Goal: Communication & Community: Participate in discussion

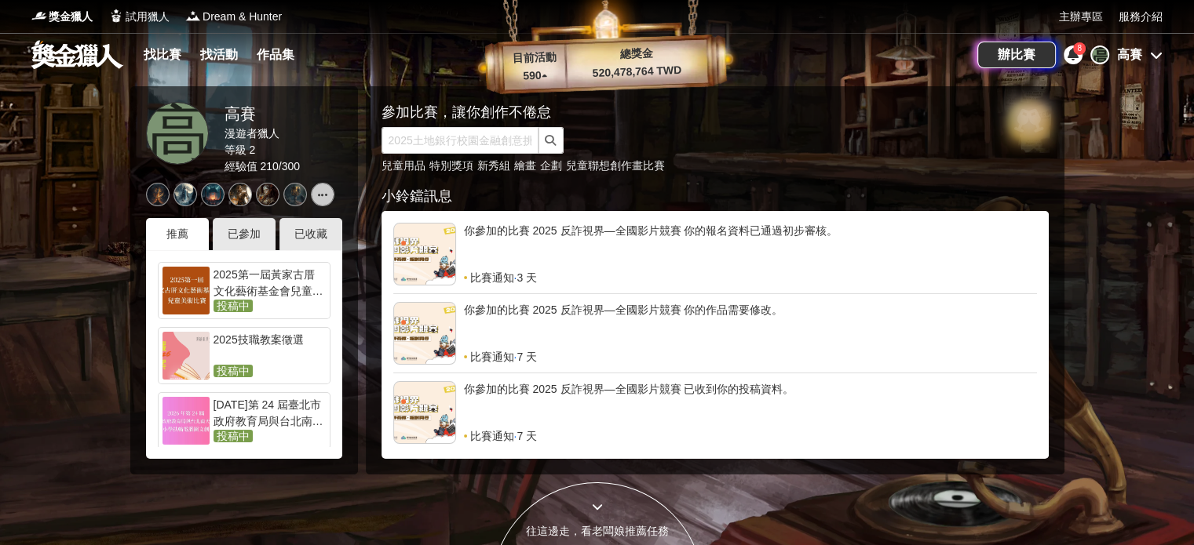
click at [741, 235] on div "你參加的比賽 2025 反詐視界—全國影片競賽 你的報名資料已通過初步審核。" at bounding box center [750, 246] width 573 height 47
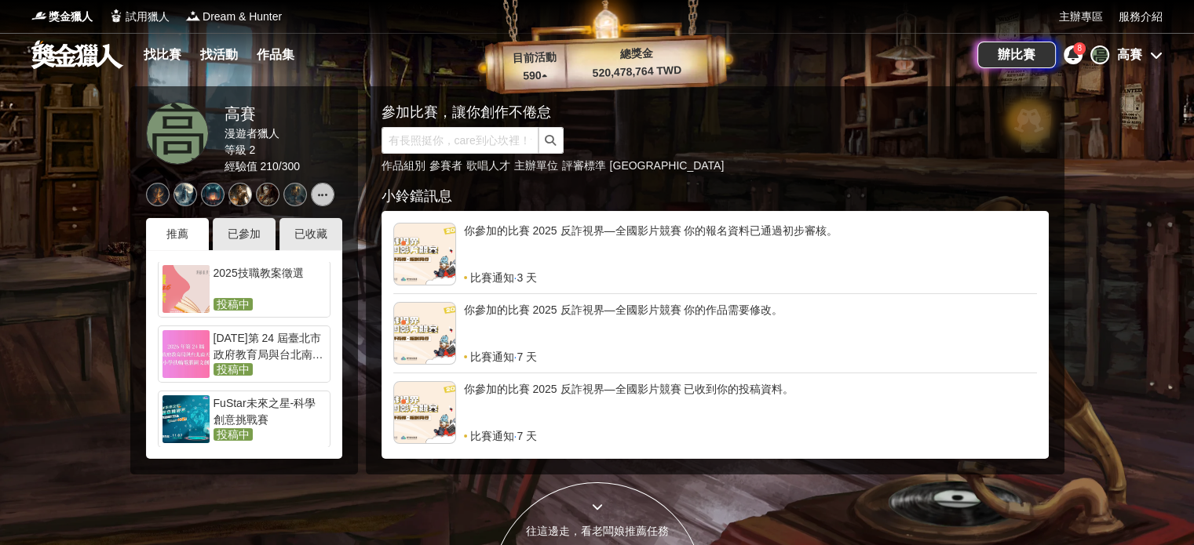
scroll to position [157, 0]
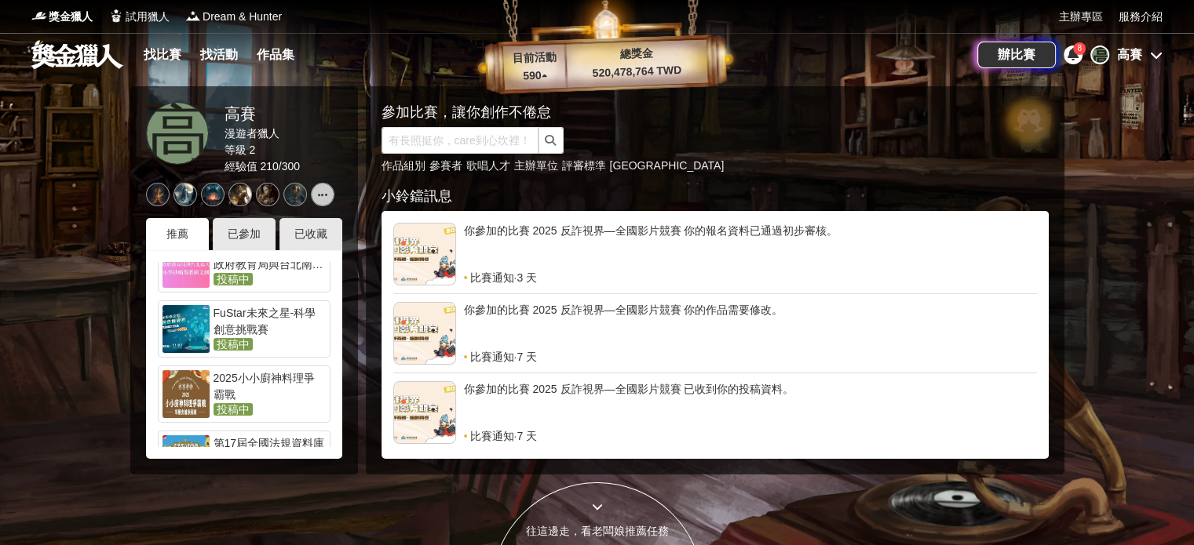
click at [1130, 49] on div "高賽" at bounding box center [1129, 55] width 25 height 19
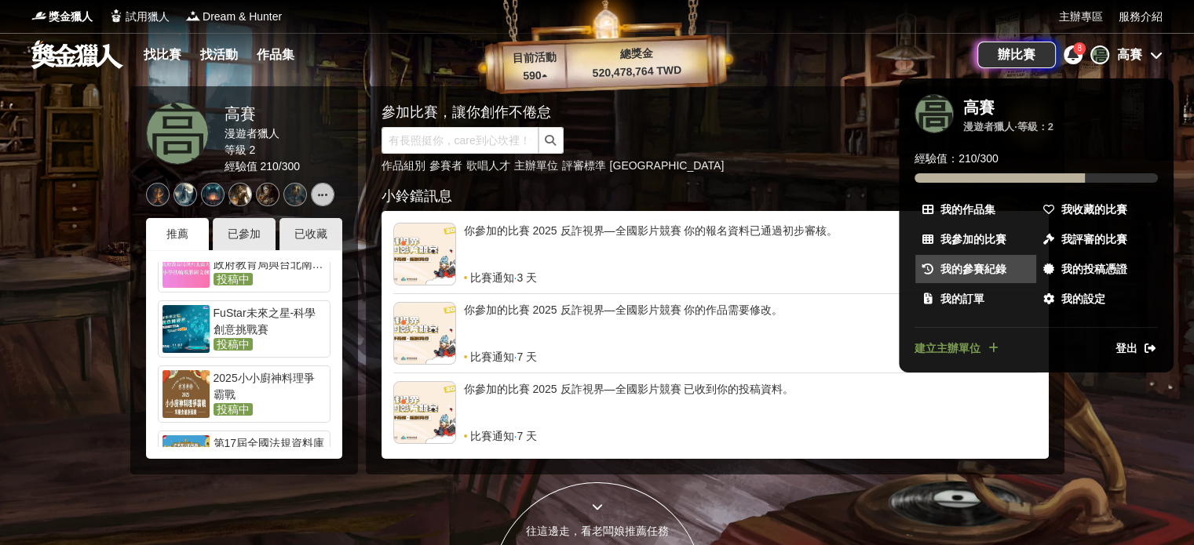
click at [987, 266] on span "我的參賽紀錄" at bounding box center [973, 269] width 66 height 16
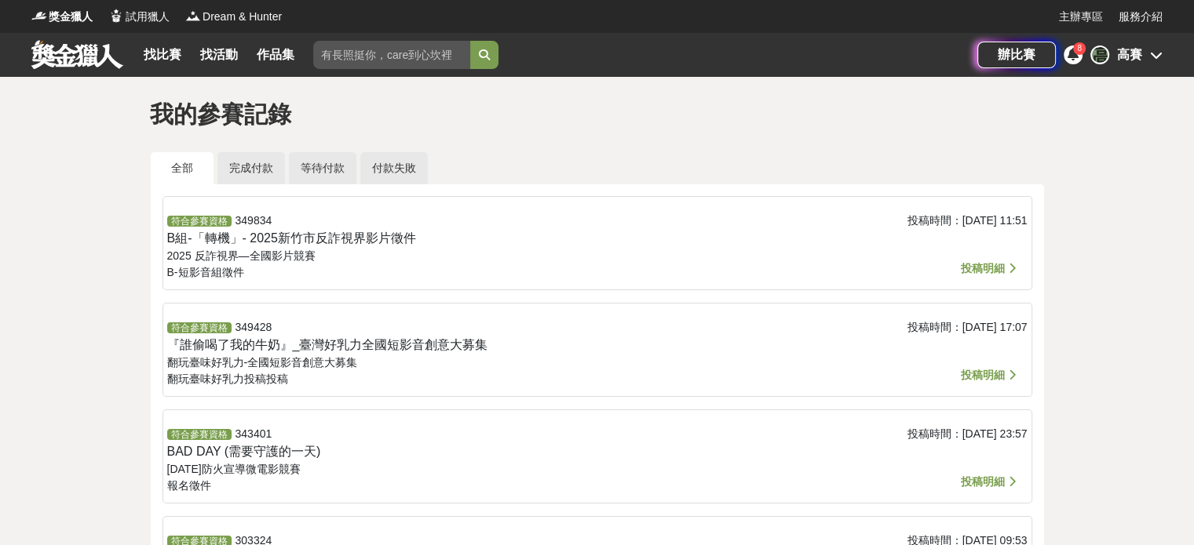
click at [988, 264] on span "投稿明細" at bounding box center [983, 268] width 44 height 13
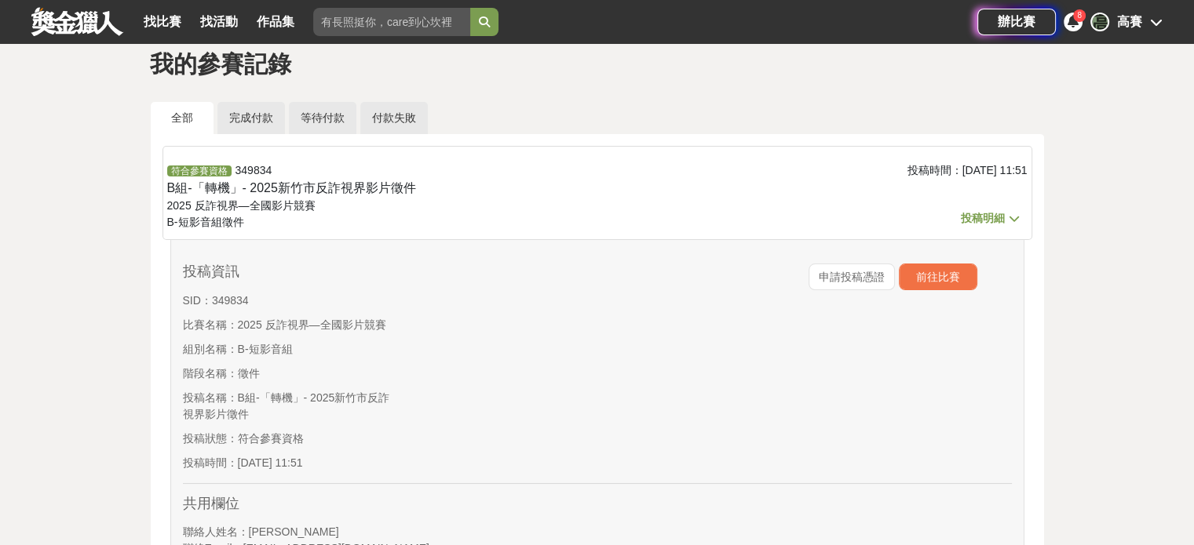
scroll to position [78, 0]
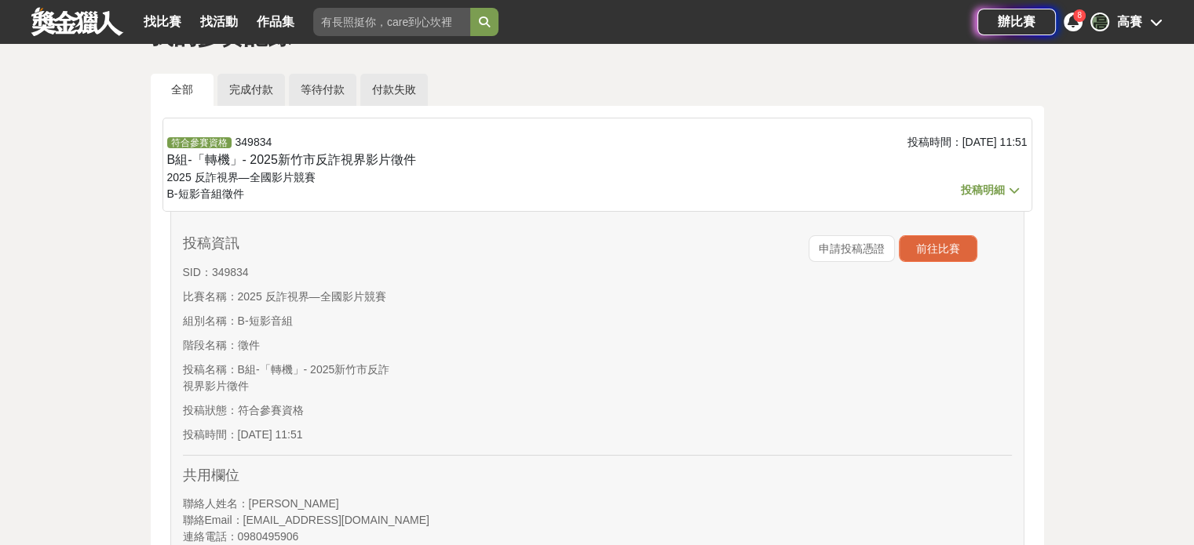
click at [948, 253] on button "前往比賽" at bounding box center [938, 248] width 78 height 27
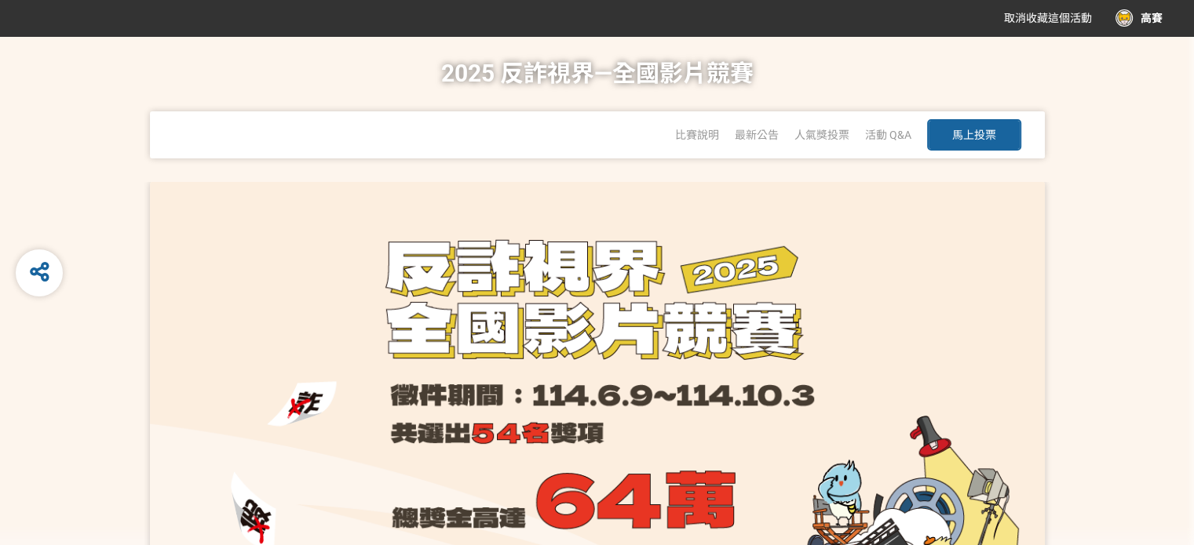
click at [994, 142] on button "馬上投票" at bounding box center [974, 134] width 94 height 31
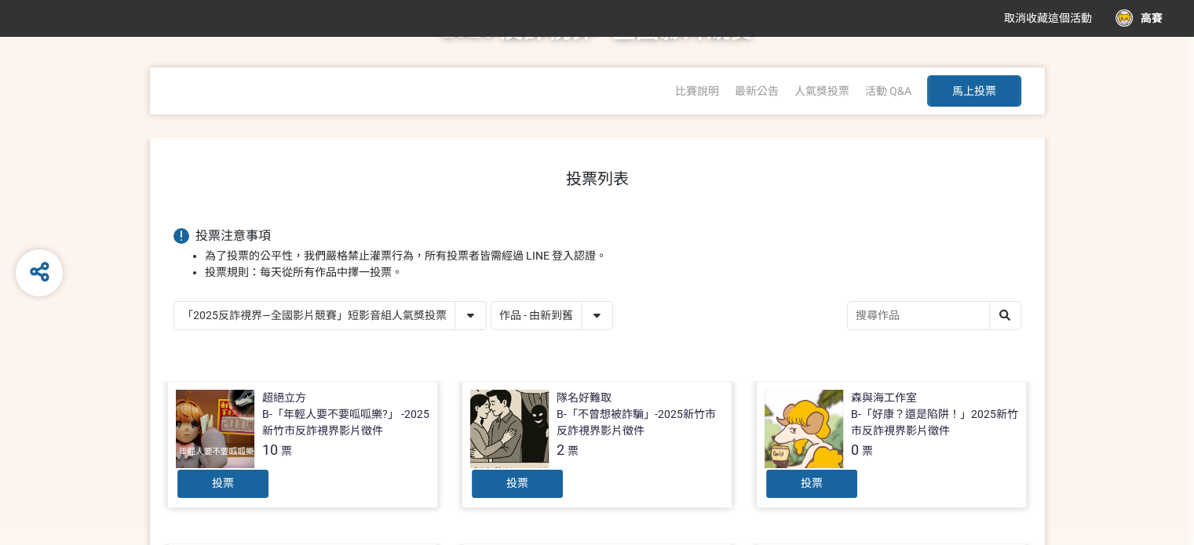
scroll to position [157, 0]
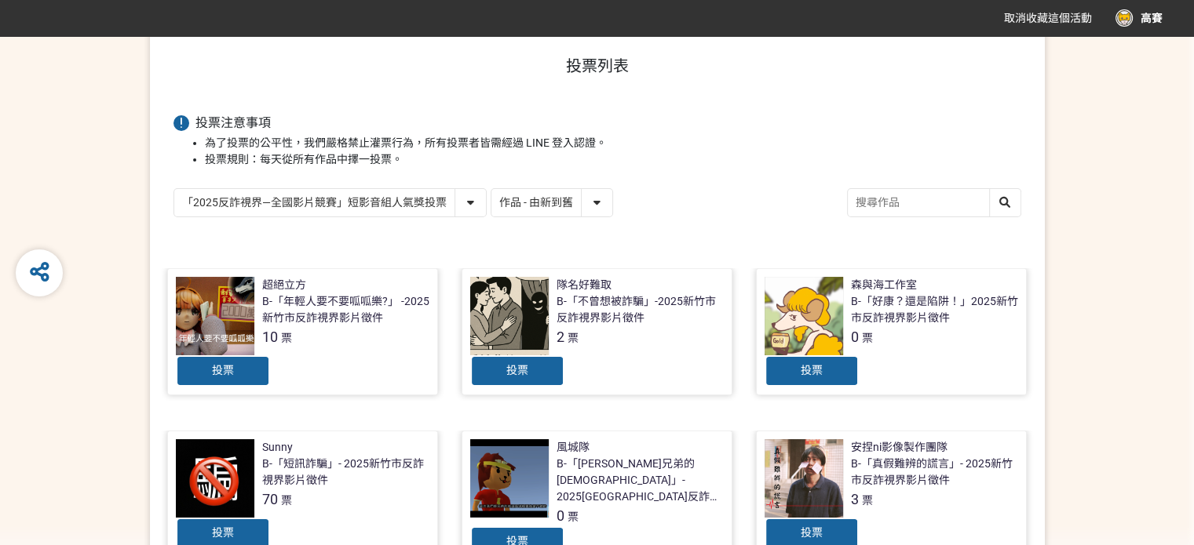
click at [589, 197] on select "作品 - 由新到舊 作品 - 由舊到新 票數 - 由多到少 票數 - 由少到多" at bounding box center [551, 202] width 121 height 27
select select "vote"
click at [491, 189] on select "作品 - 由新到舊 作品 - 由舊到新 票數 - 由多到少 票數 - 由少到多" at bounding box center [551, 202] width 121 height 27
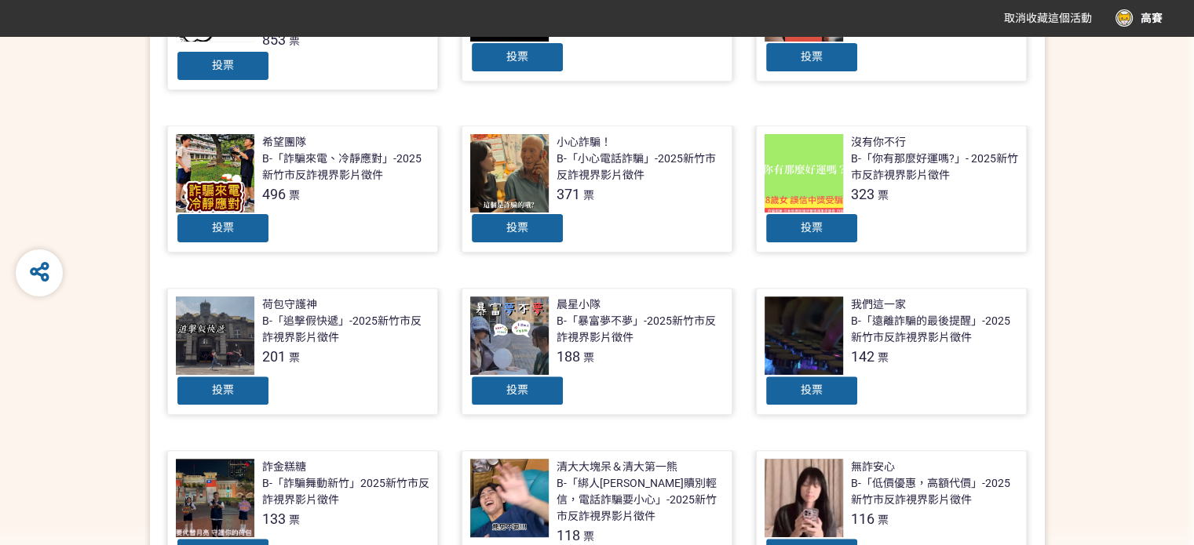
scroll to position [779, 0]
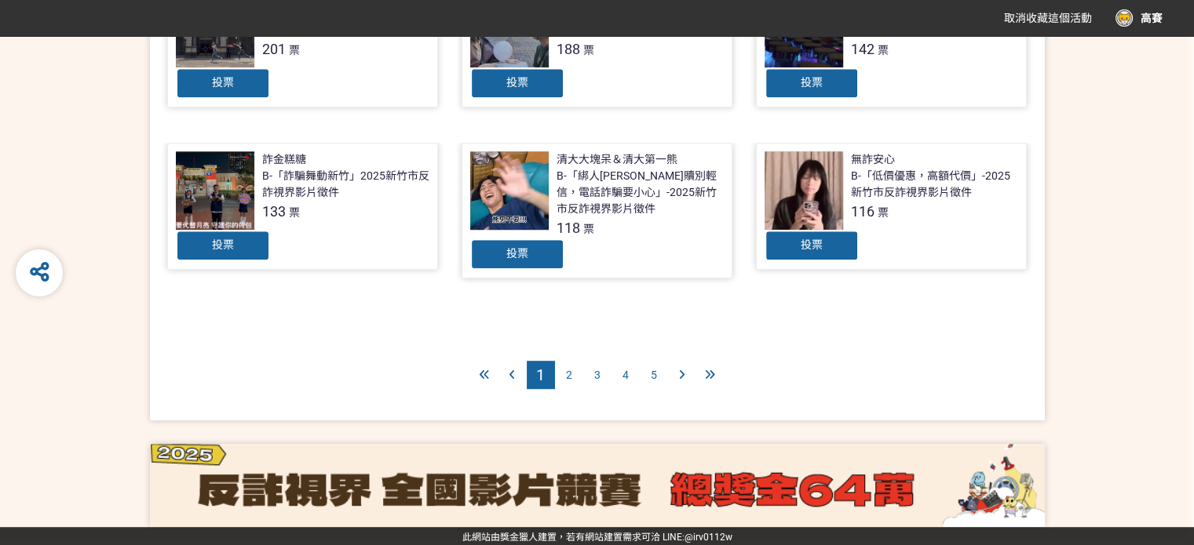
click at [628, 378] on div "4" at bounding box center [625, 375] width 28 height 28
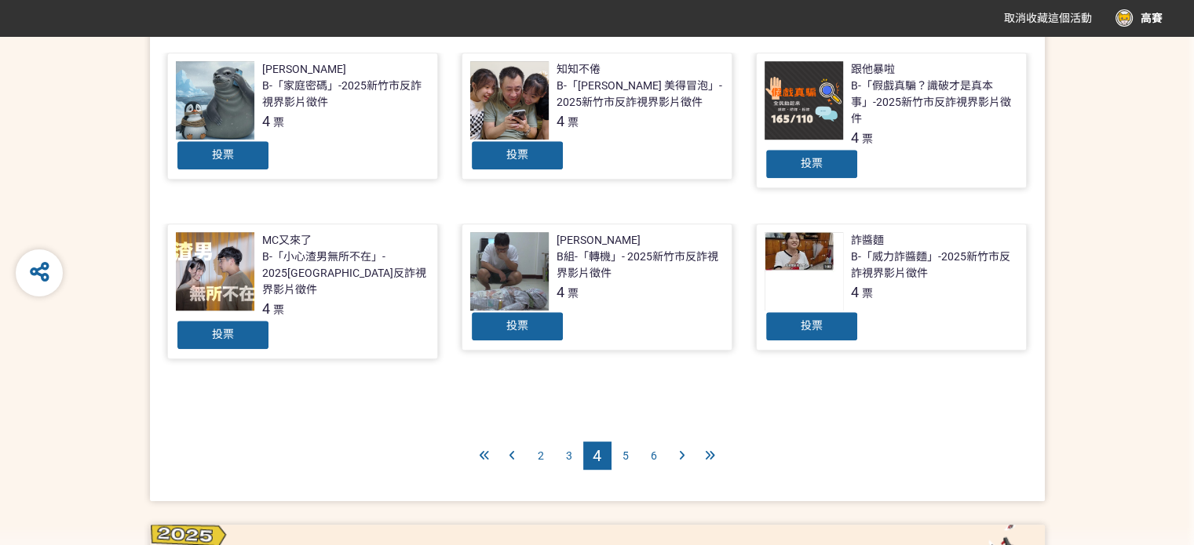
scroll to position [706, 0]
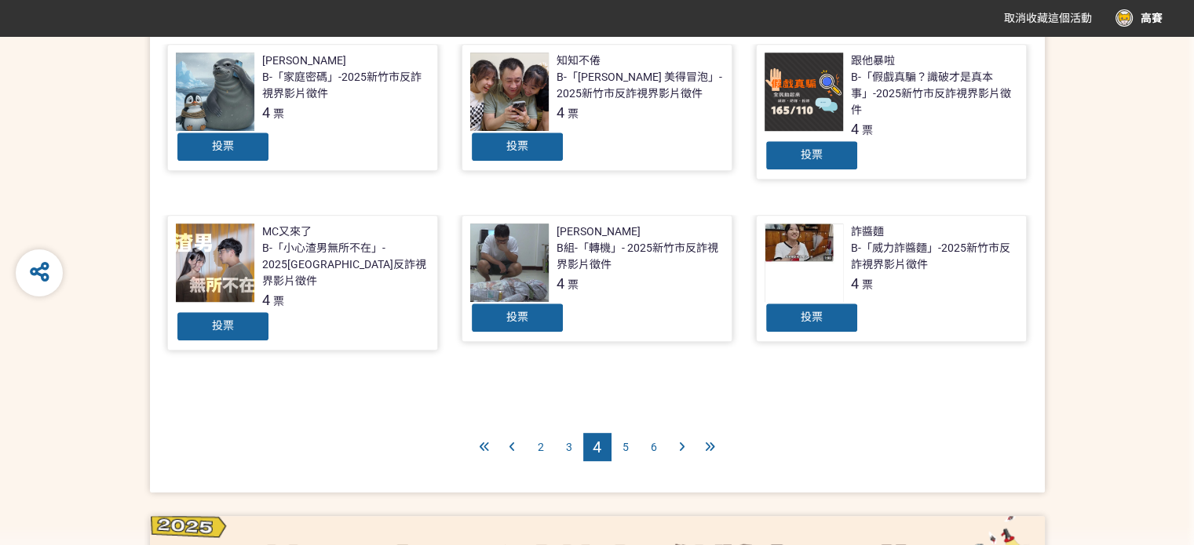
click at [540, 319] on div "投票" at bounding box center [517, 317] width 94 height 31
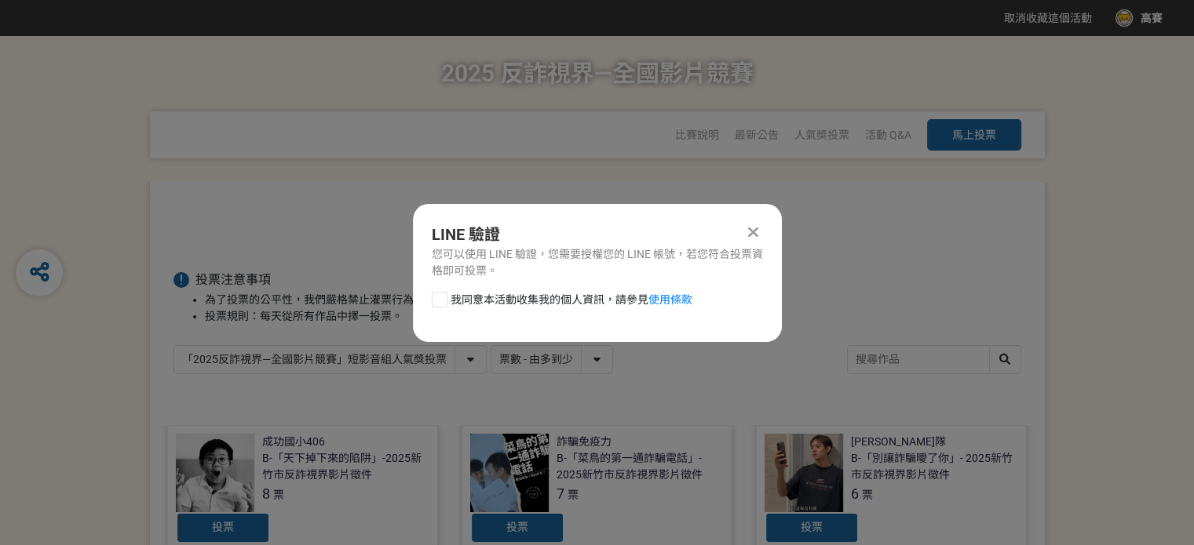
scroll to position [0, 0]
click at [443, 301] on div at bounding box center [440, 300] width 16 height 16
checkbox input "true"
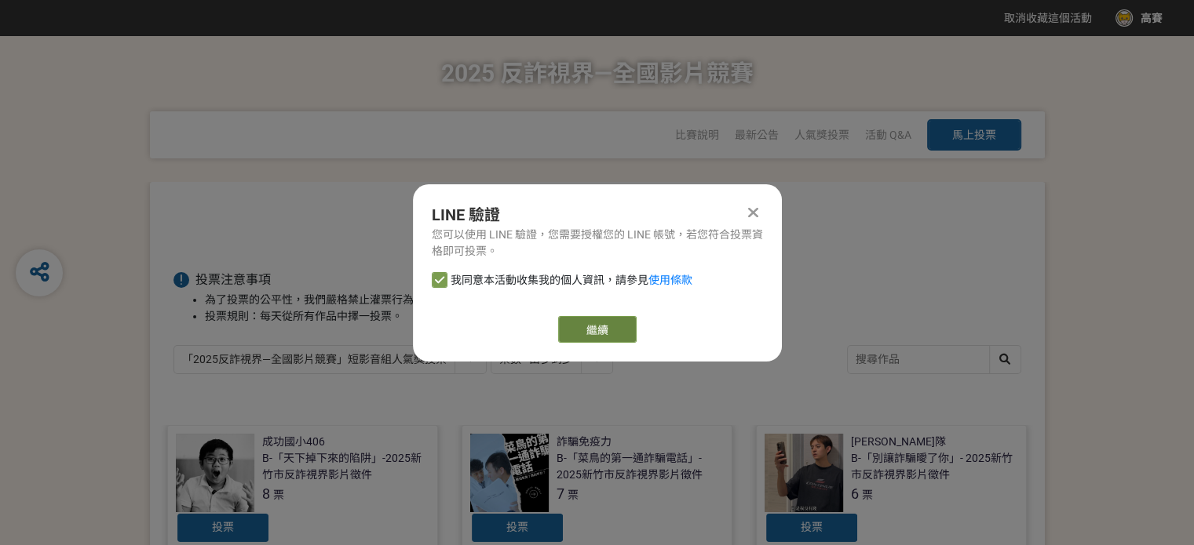
click at [590, 325] on link "繼續" at bounding box center [597, 329] width 78 height 27
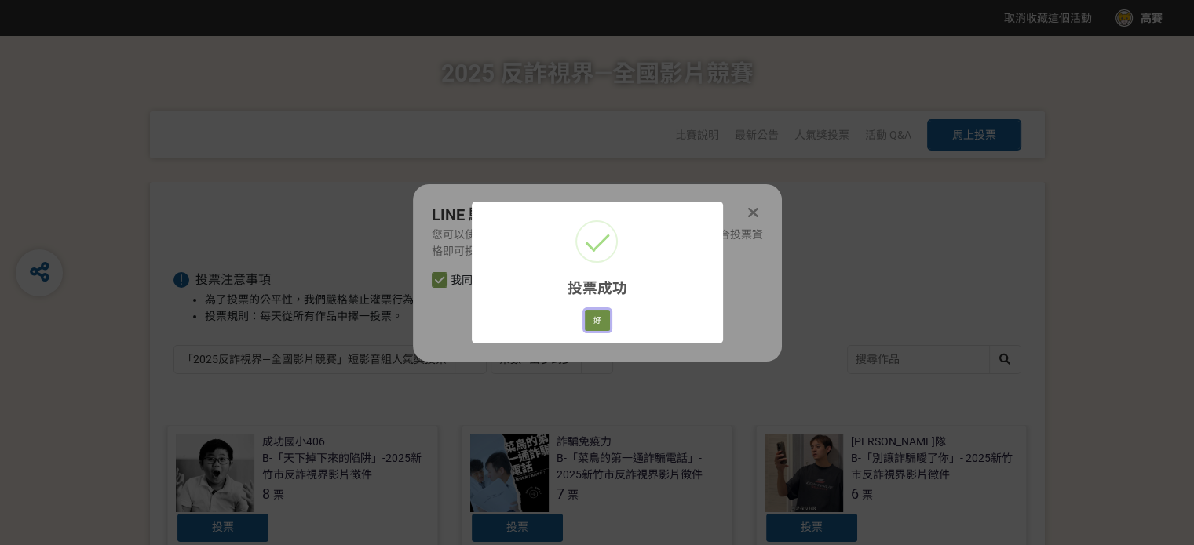
click at [596, 320] on button "好" at bounding box center [597, 321] width 25 height 22
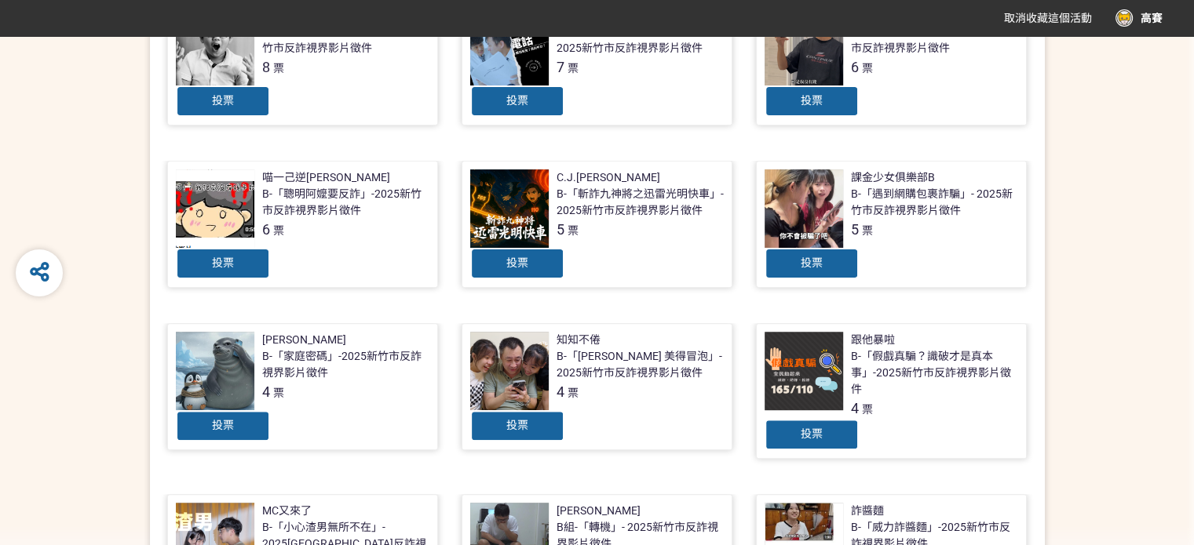
scroll to position [494, 0]
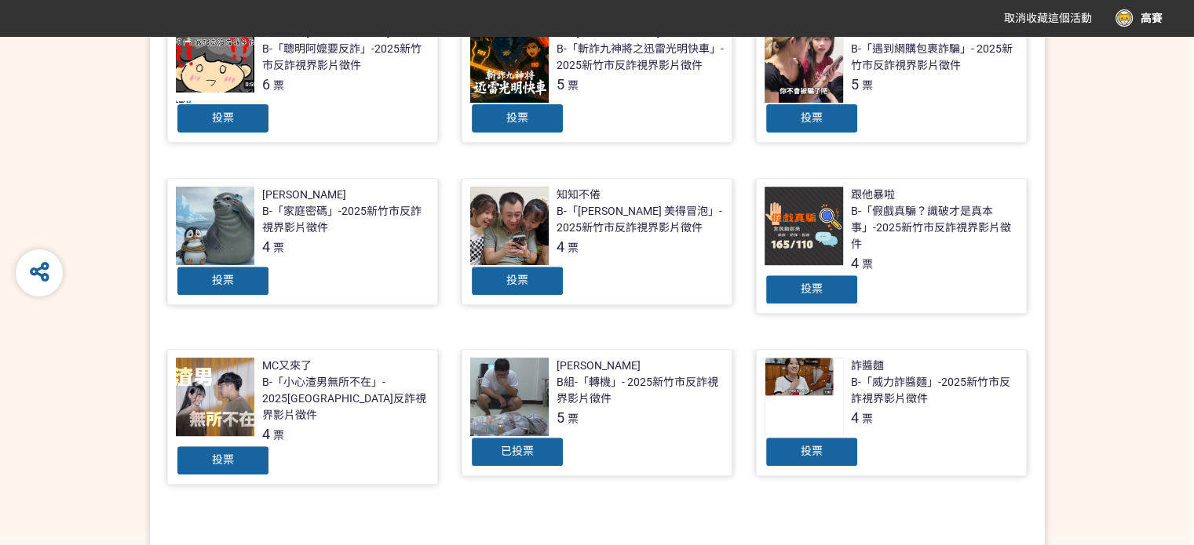
click at [531, 447] on span "已投票" at bounding box center [517, 451] width 33 height 13
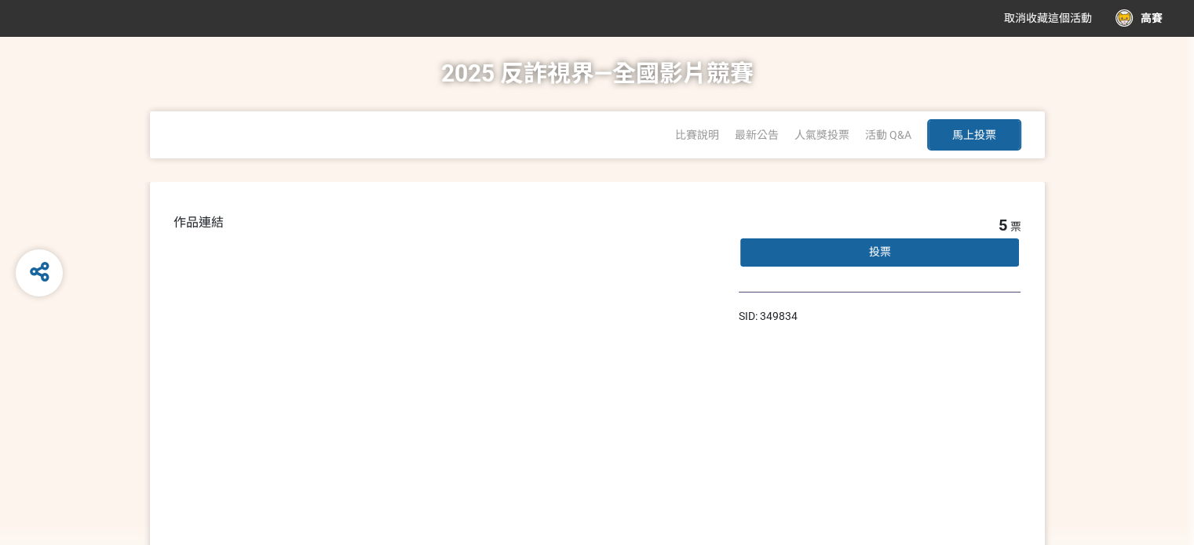
click at [885, 246] on span "投票" at bounding box center [879, 252] width 22 height 13
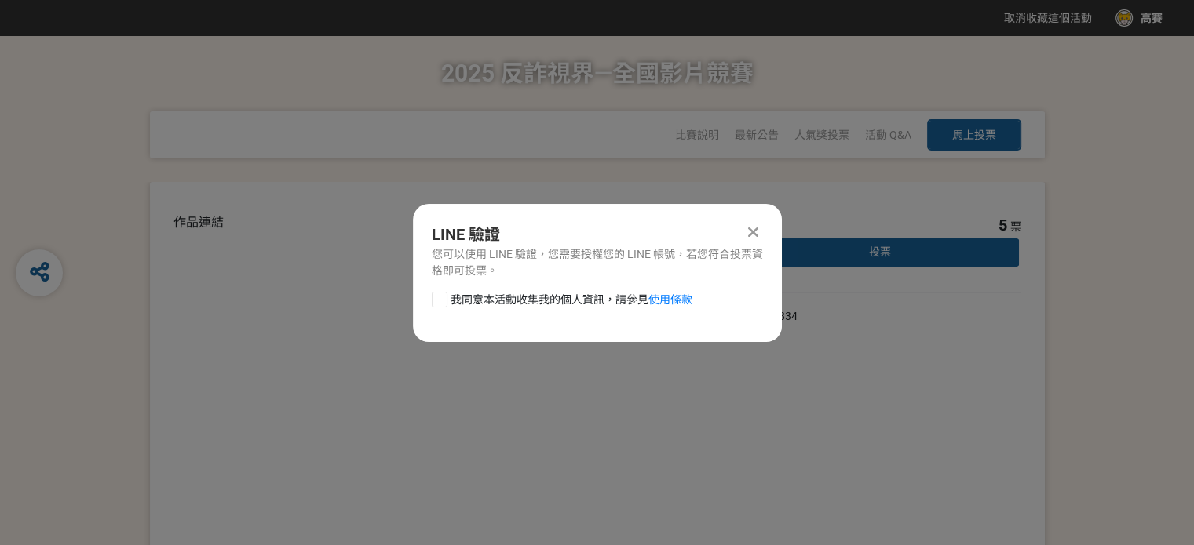
click at [437, 297] on div at bounding box center [440, 300] width 16 height 16
checkbox input "true"
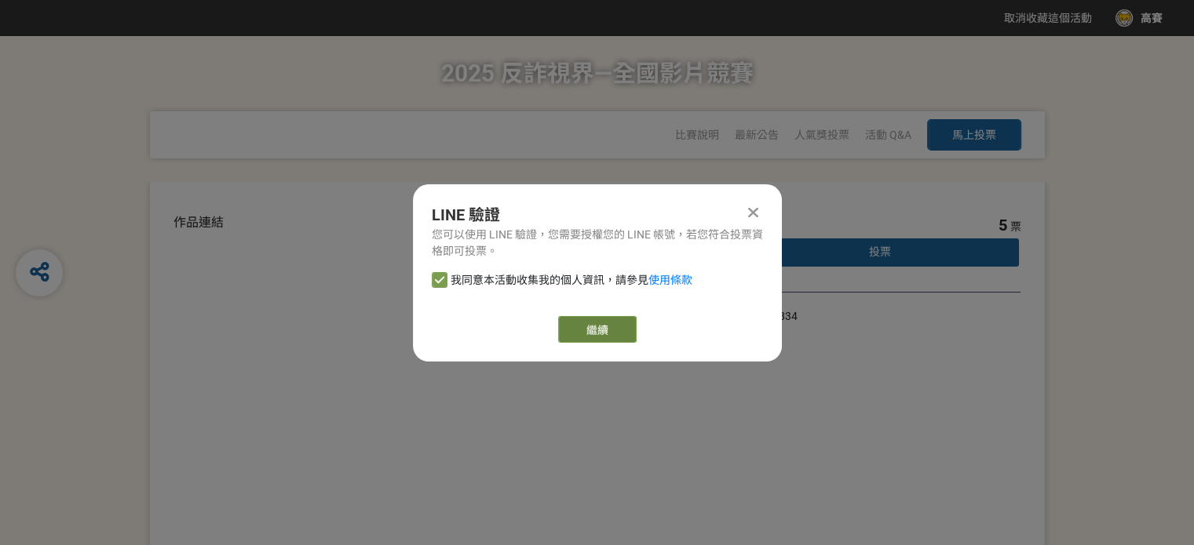
click at [604, 327] on button "繼續" at bounding box center [597, 329] width 78 height 27
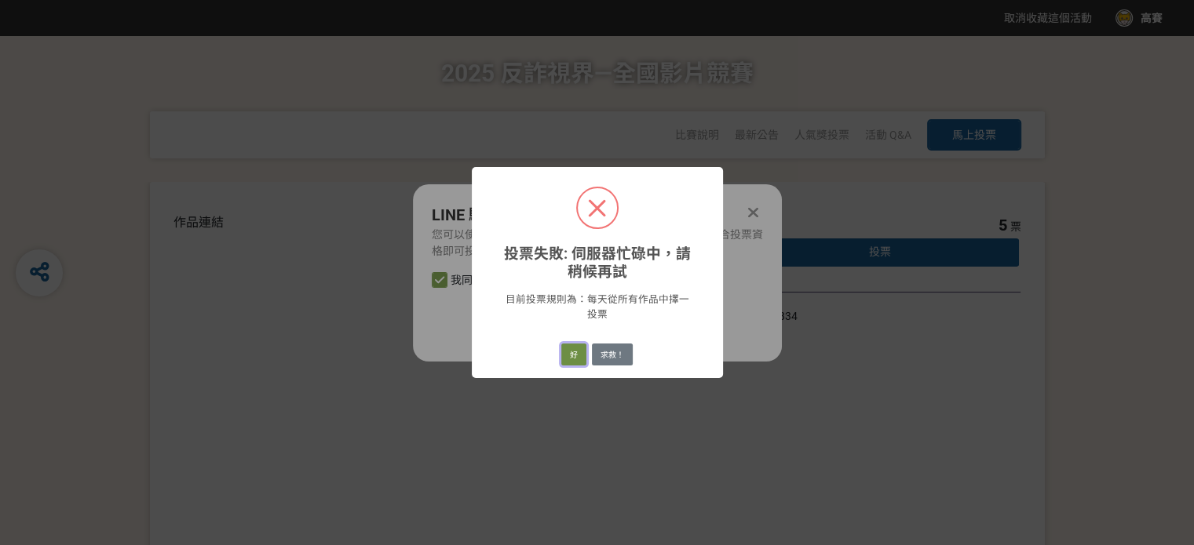
click at [578, 352] on button "好" at bounding box center [573, 355] width 25 height 22
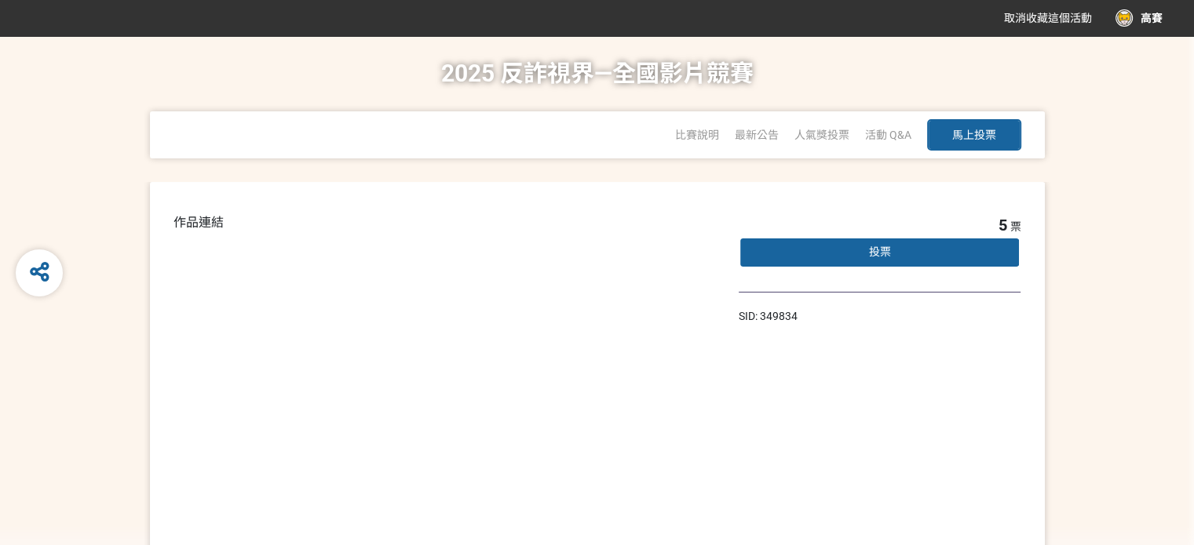
click at [979, 132] on span "馬上投票" at bounding box center [974, 135] width 44 height 13
select select "vote"
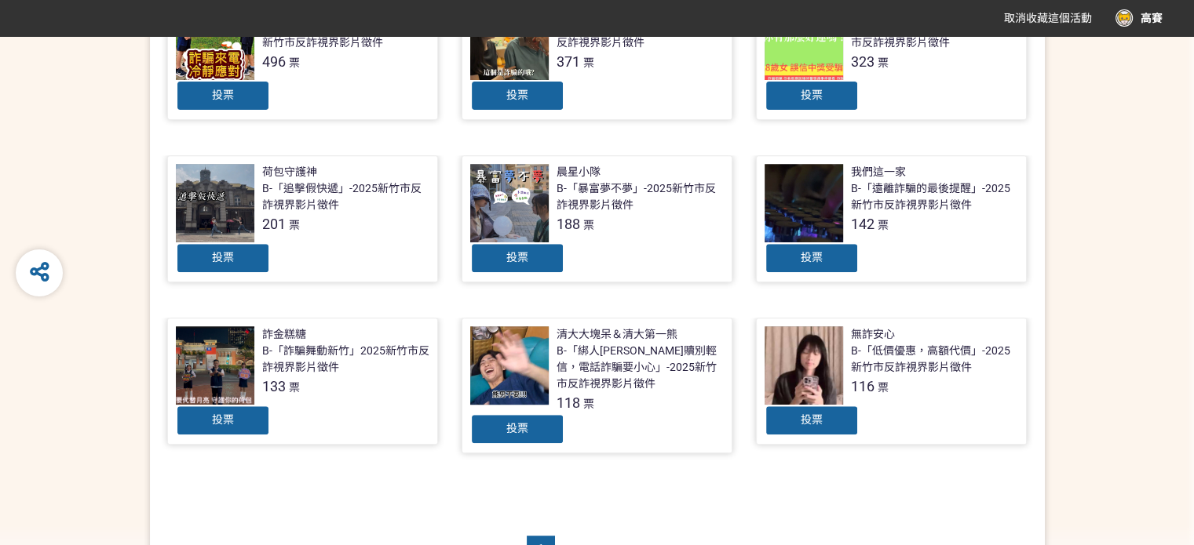
scroll to position [779, 0]
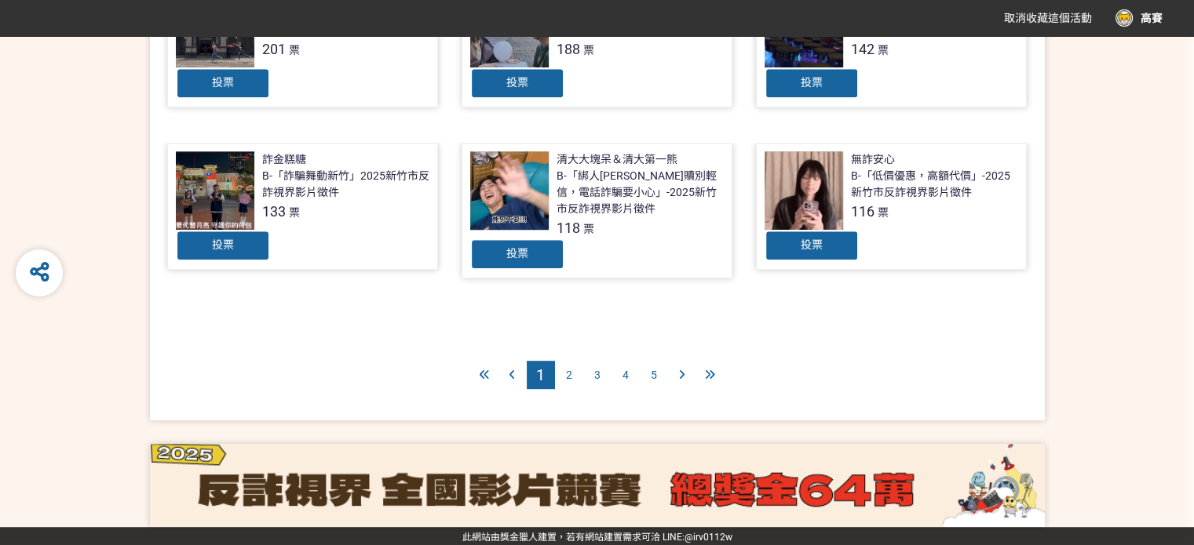
click at [624, 370] on span "4" at bounding box center [625, 375] width 6 height 13
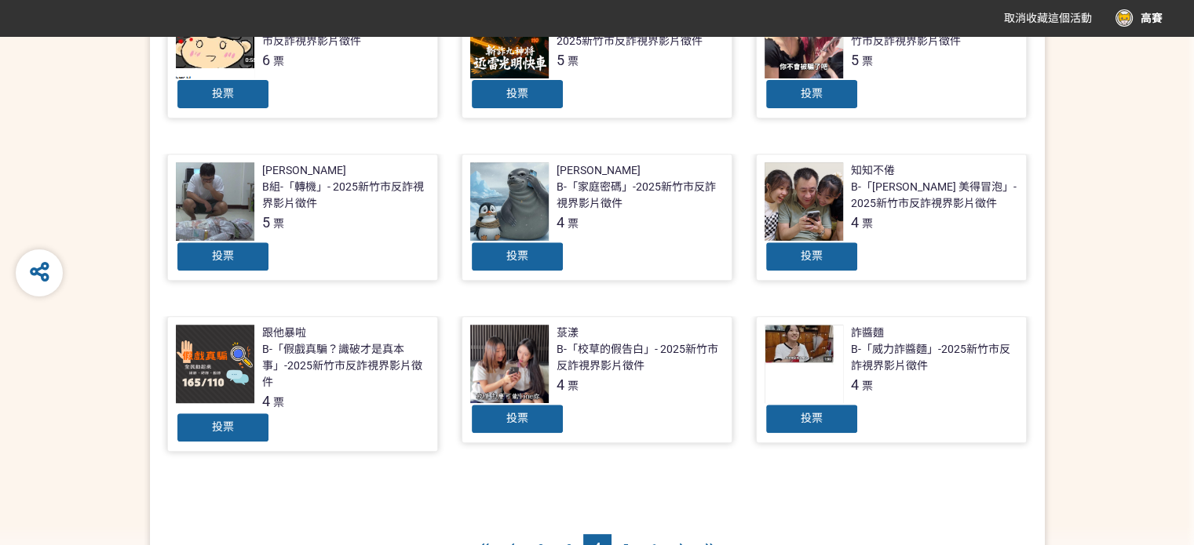
scroll to position [549, 0]
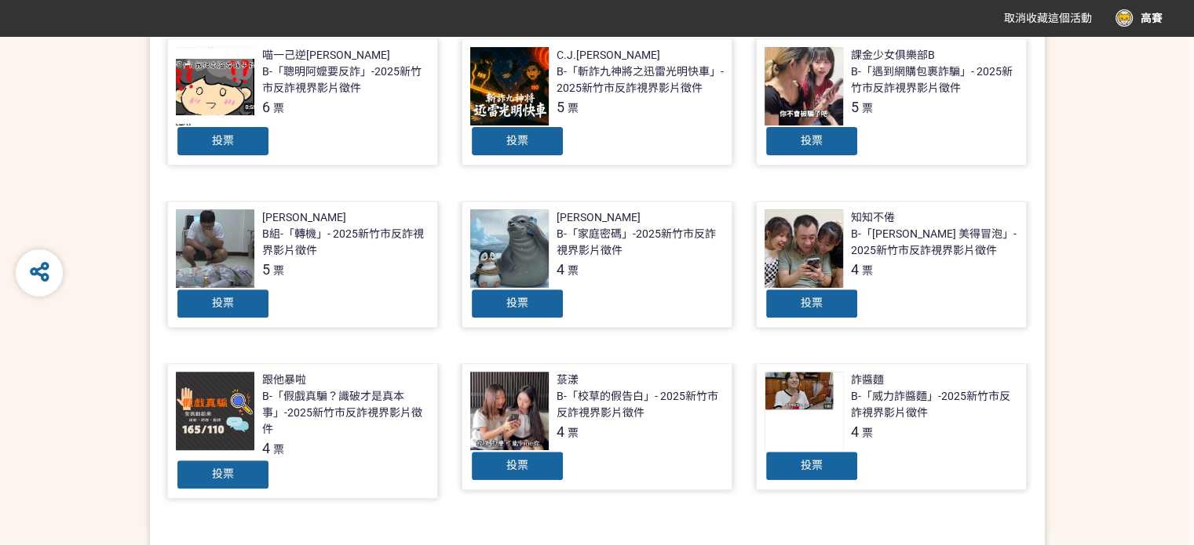
click at [232, 302] on span "投票" at bounding box center [223, 303] width 22 height 13
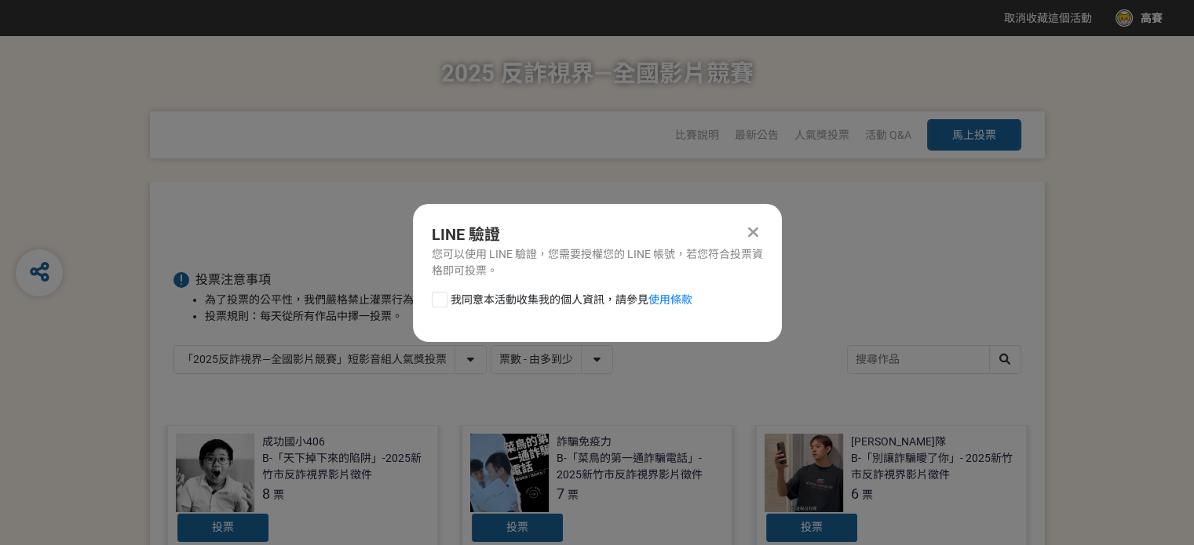
click at [440, 297] on div at bounding box center [440, 300] width 16 height 16
checkbox input "true"
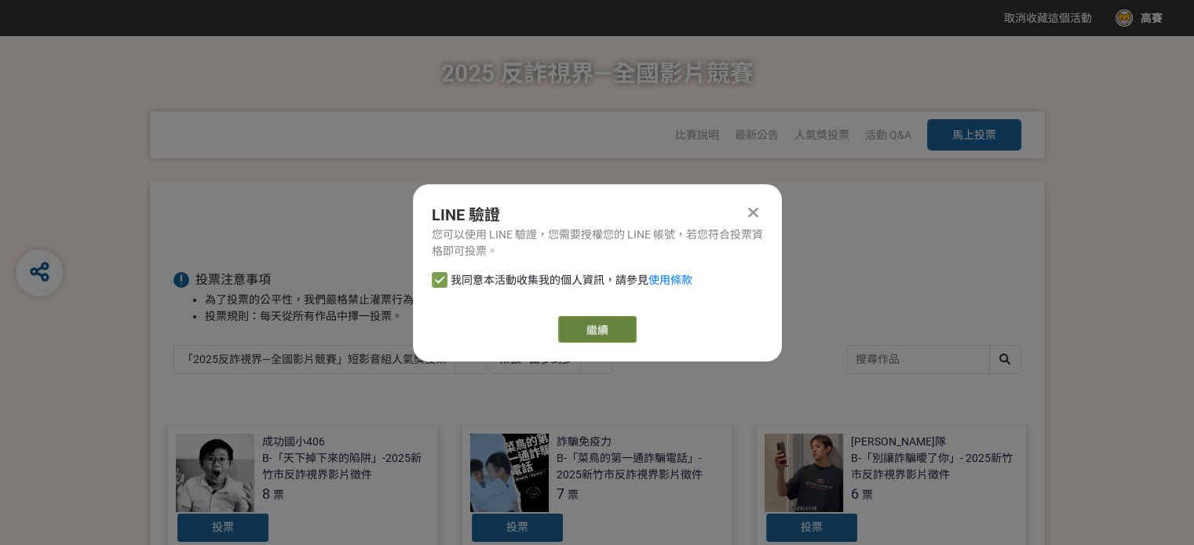
click at [589, 321] on button "繼續" at bounding box center [597, 329] width 78 height 27
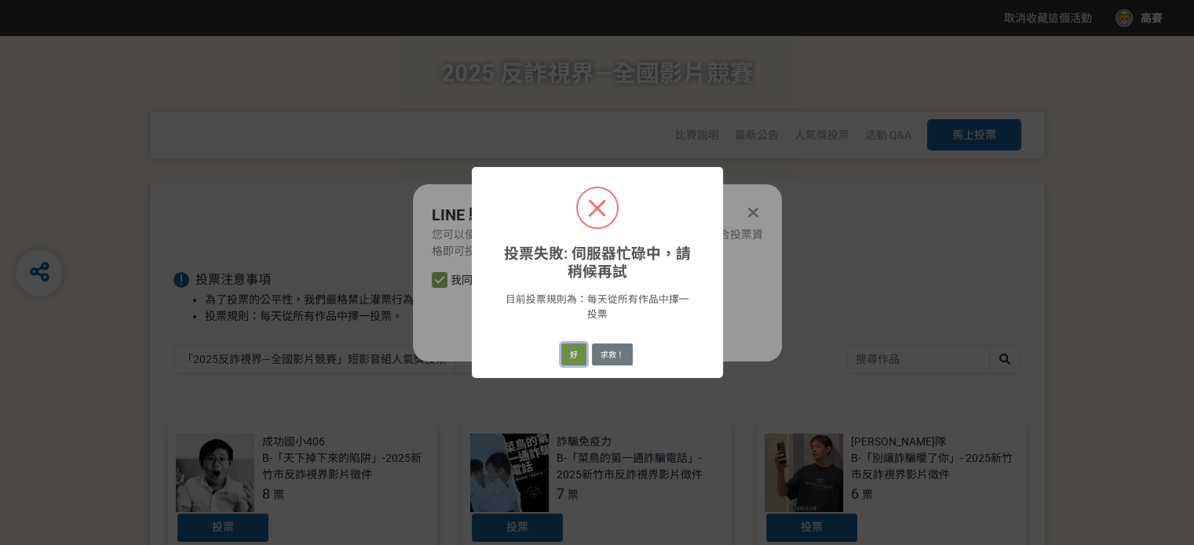
click at [578, 353] on button "好" at bounding box center [573, 355] width 25 height 22
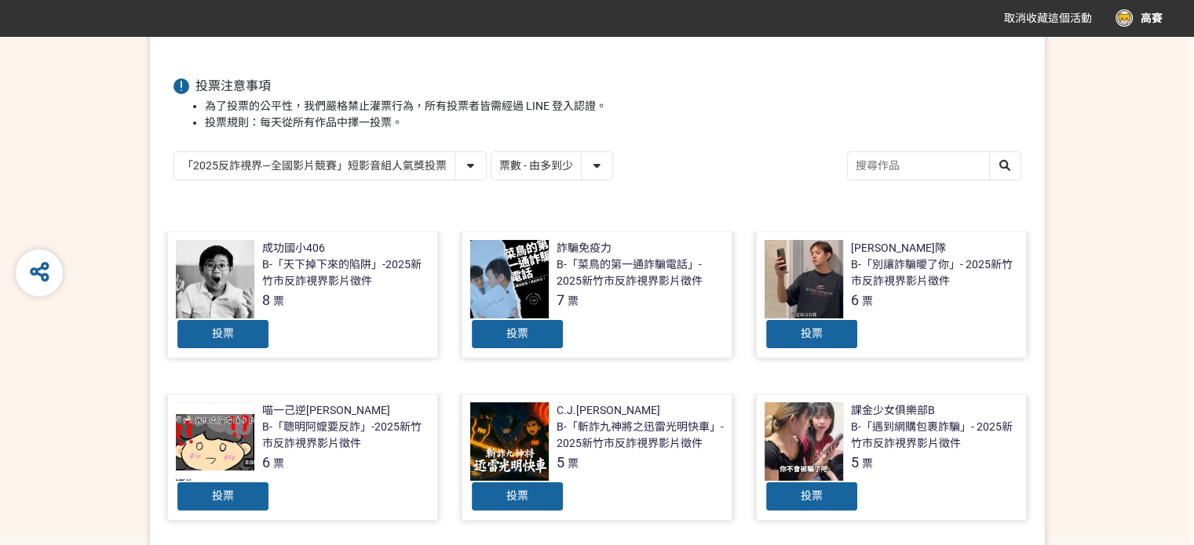
scroll to position [322, 0]
